Goal: Navigation & Orientation: Find specific page/section

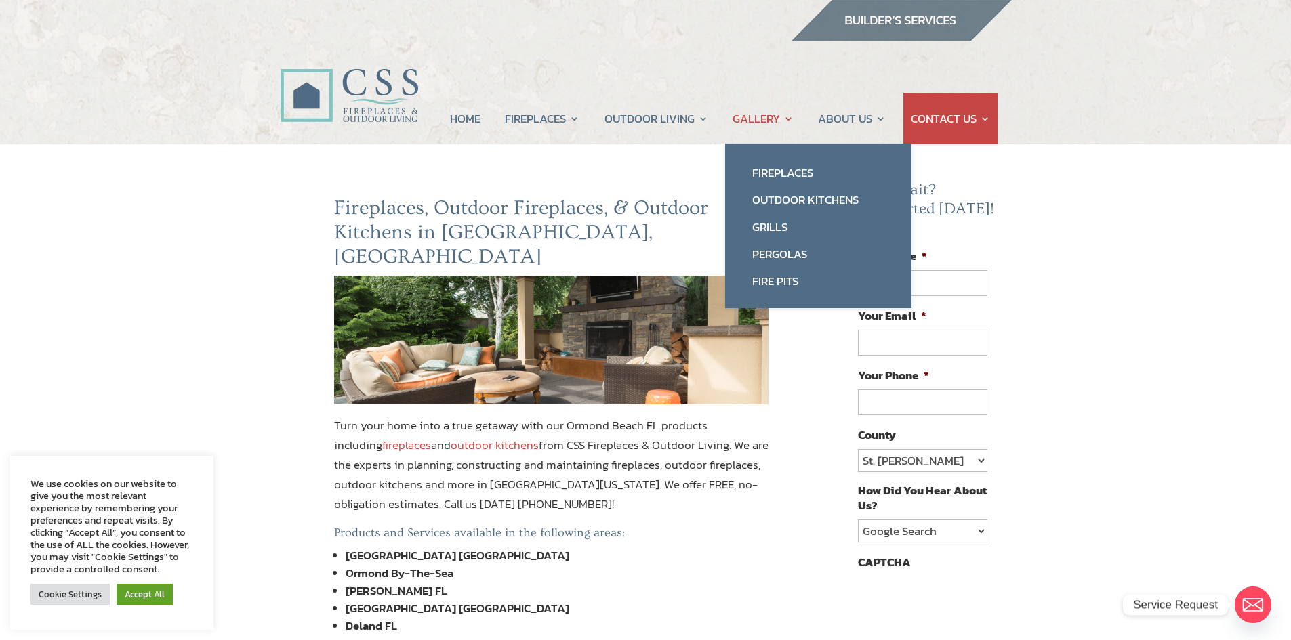
click at [752, 115] on link "GALLERY" at bounding box center [763, 119] width 61 height 52
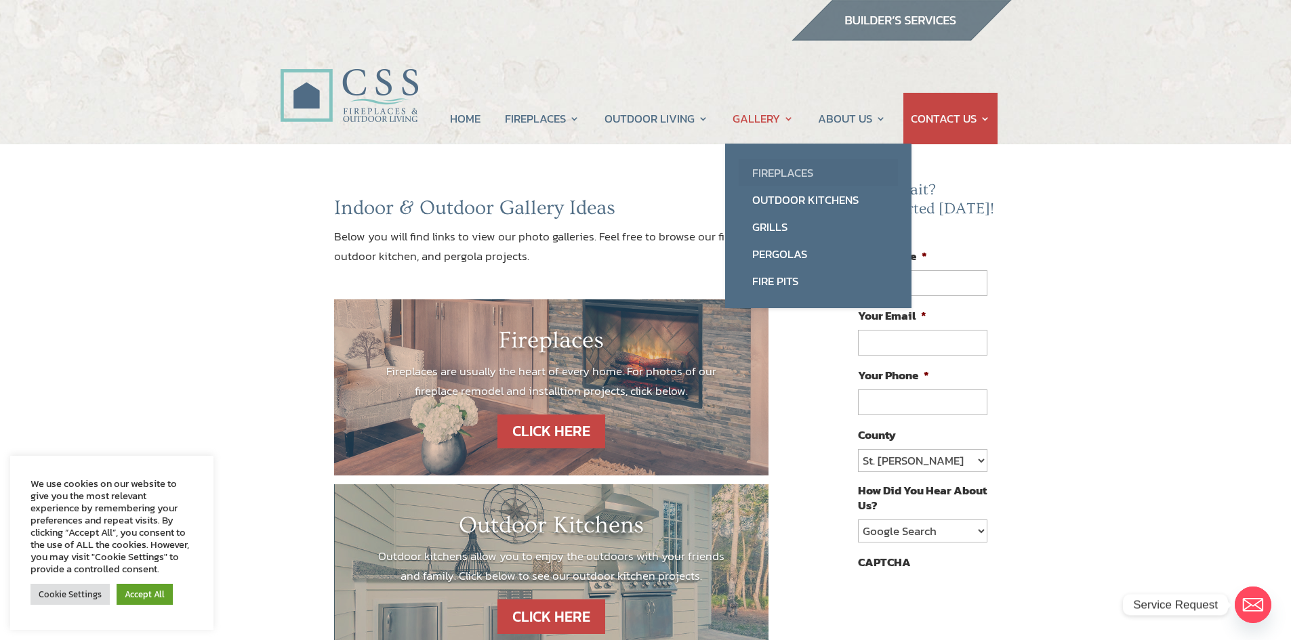
click at [782, 171] on link "Fireplaces" at bounding box center [818, 172] width 159 height 27
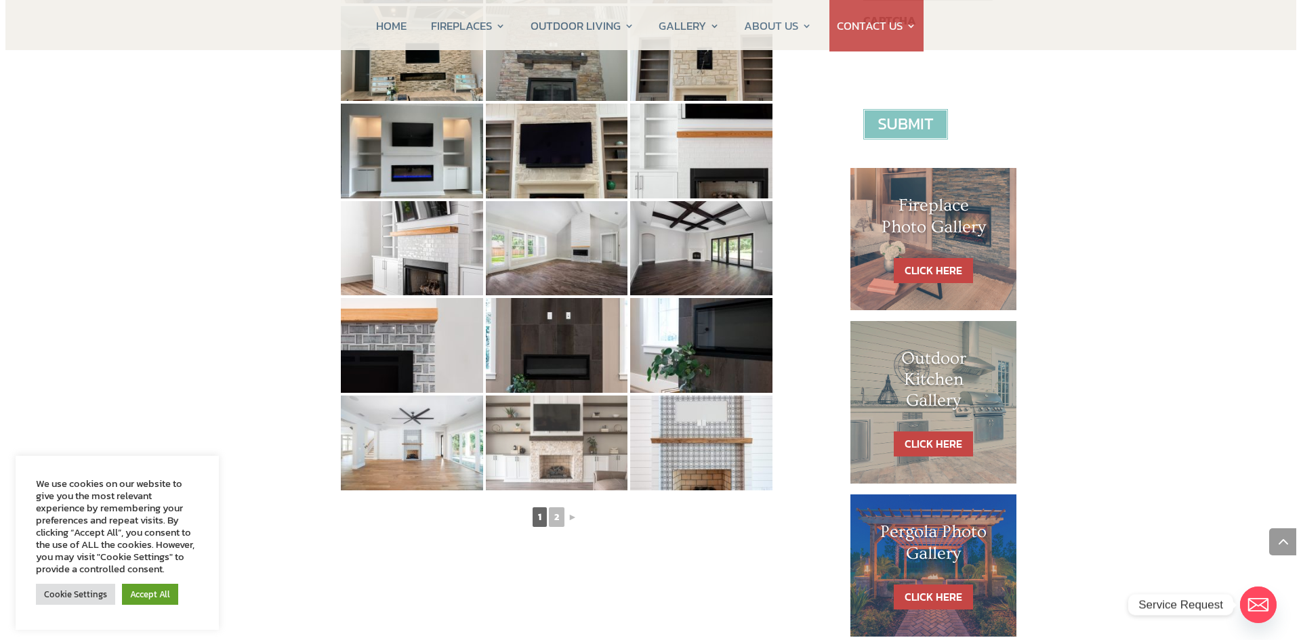
scroll to position [610, 0]
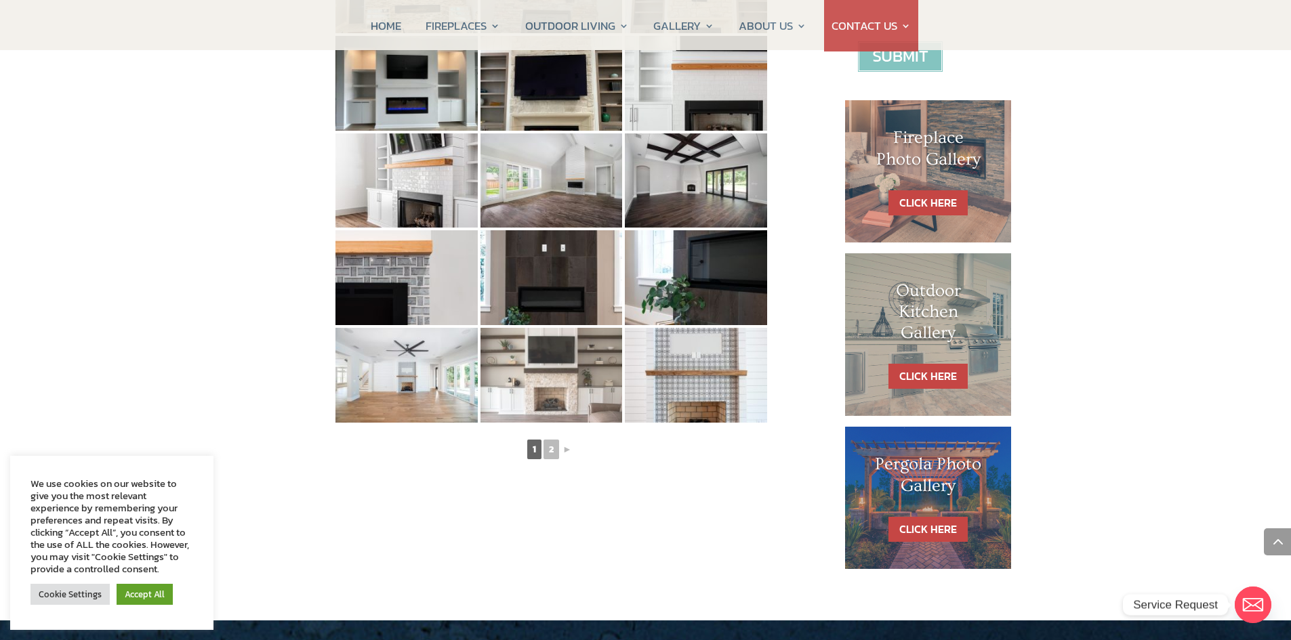
click at [551, 386] on img at bounding box center [551, 375] width 142 height 95
